Goal: Information Seeking & Learning: Learn about a topic

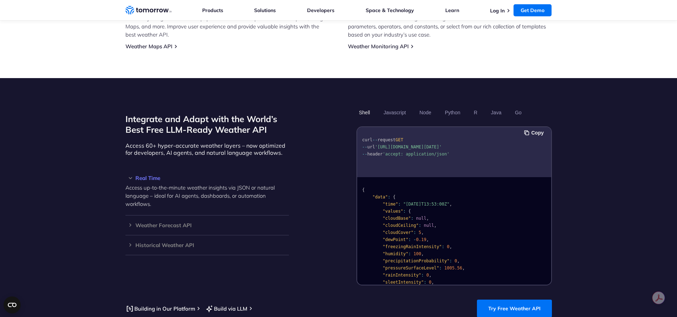
scroll to position [569, 0]
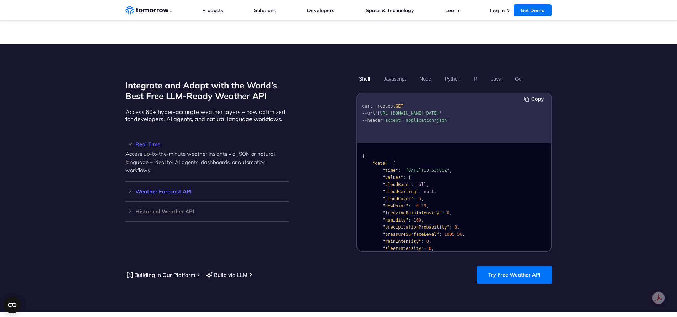
click at [155, 189] on h3 "Weather Forecast API" at bounding box center [206, 191] width 163 height 5
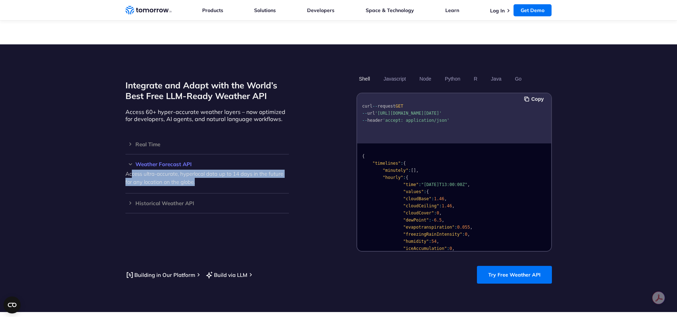
drag, startPoint x: 132, startPoint y: 168, endPoint x: 233, endPoint y: 183, distance: 102.4
click at [233, 183] on div "Weather Forecast API Access ultra-accurate, hyperlocal data up to 14 days in th…" at bounding box center [206, 174] width 163 height 39
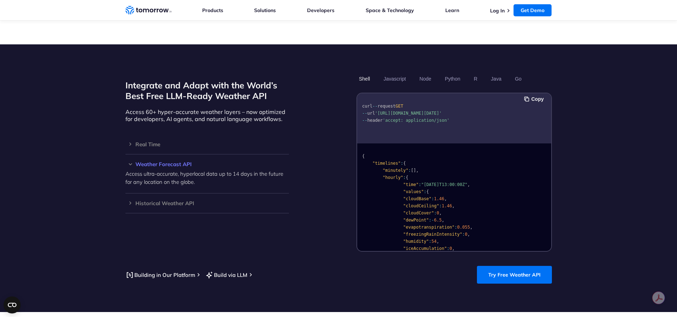
click at [249, 229] on div "Integrate and Adapt with the World’s Best Free LLM-Ready Weather API Access 60+…" at bounding box center [206, 162] width 163 height 179
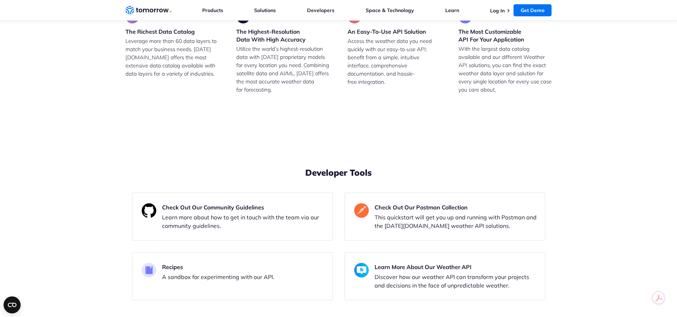
scroll to position [2097, 0]
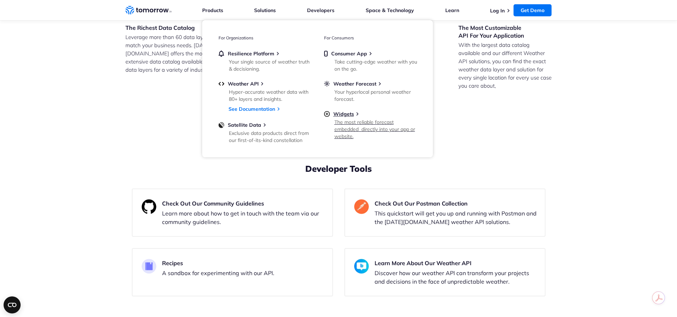
click at [339, 119] on div "The most reliable forecast embedded  directly into your app or website." at bounding box center [375, 129] width 83 height 21
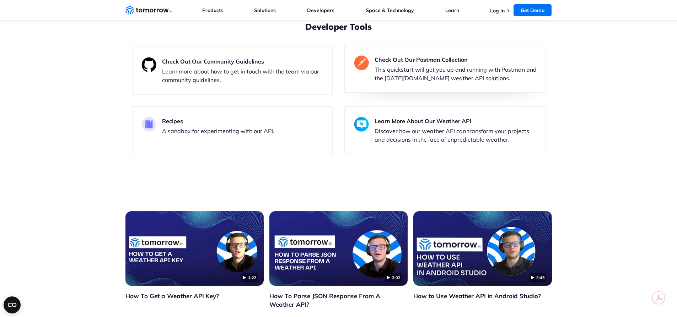
scroll to position [1955, 0]
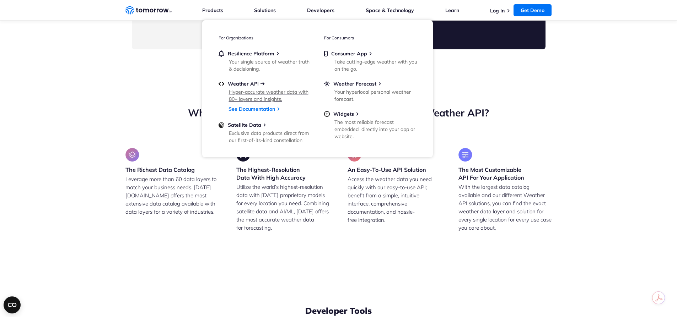
click at [240, 86] on span "Weather API" at bounding box center [243, 84] width 31 height 6
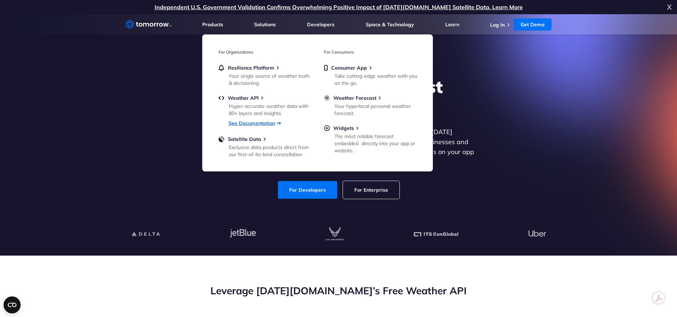
click at [235, 124] on link "See Documentation" at bounding box center [252, 123] width 47 height 6
click at [310, 185] on link "For Developers" at bounding box center [307, 190] width 59 height 18
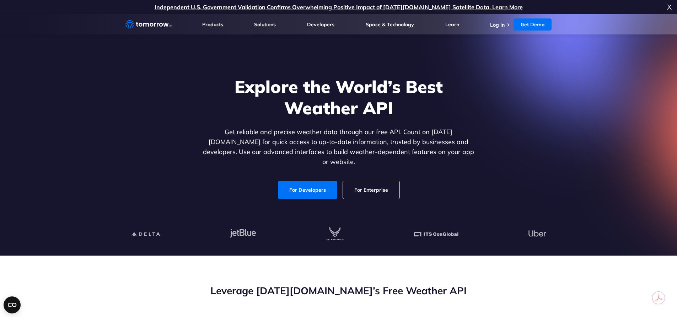
click at [384, 186] on link "For Enterprise" at bounding box center [371, 190] width 57 height 18
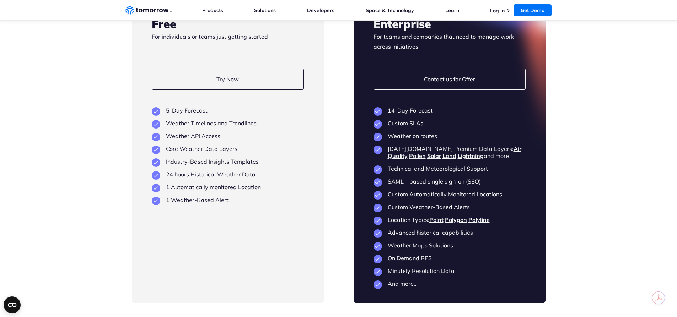
scroll to position [1706, 0]
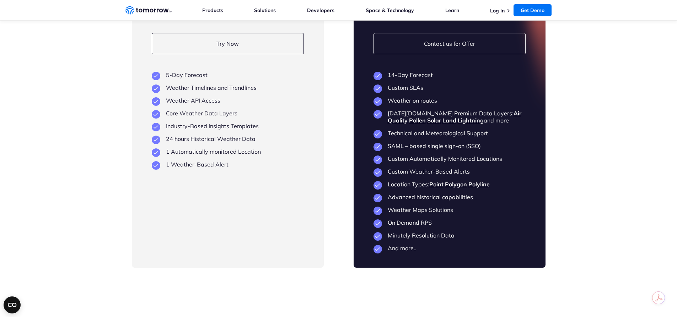
click at [458, 124] on link "Lightning" at bounding box center [471, 120] width 26 height 7
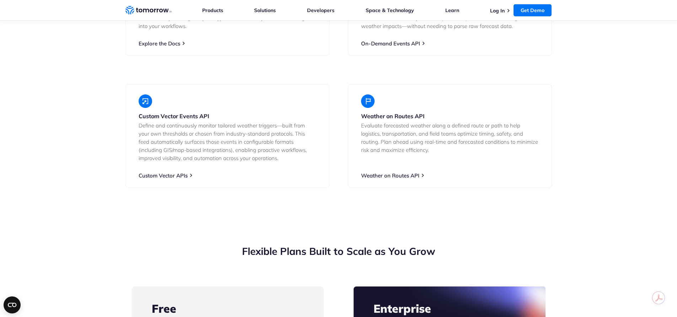
scroll to position [1351, 0]
